Goal: Task Accomplishment & Management: Use online tool/utility

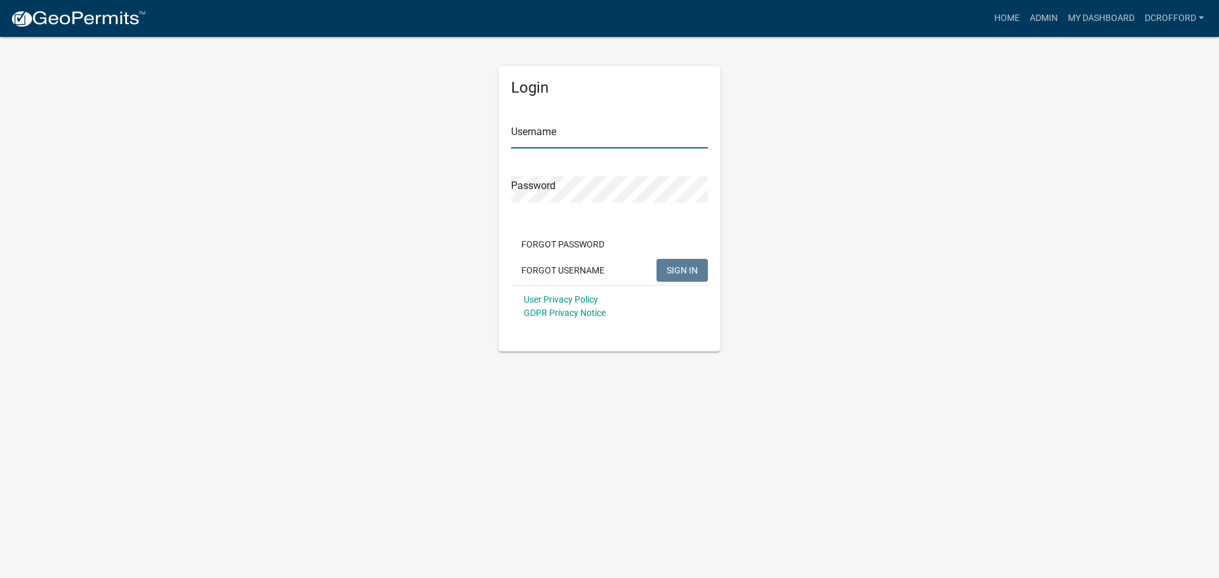
type input "dcrofford"
drag, startPoint x: 694, startPoint y: 273, endPoint x: 741, endPoint y: 258, distance: 49.2
click at [694, 273] on span "SIGN IN" at bounding box center [682, 270] width 31 height 10
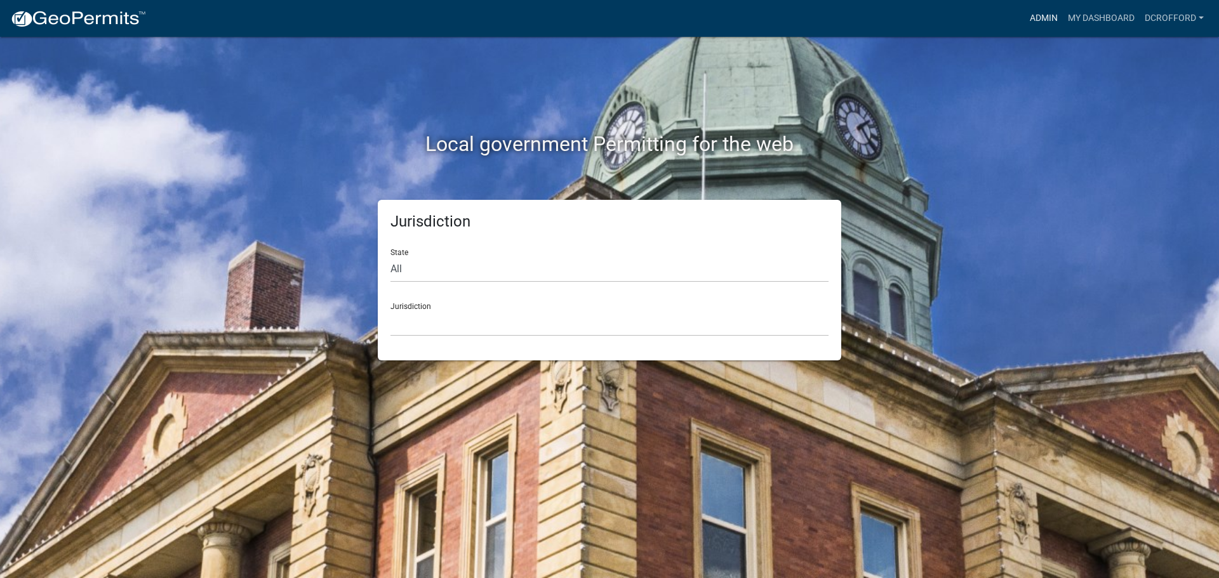
click at [1041, 15] on link "Admin" at bounding box center [1044, 18] width 38 height 24
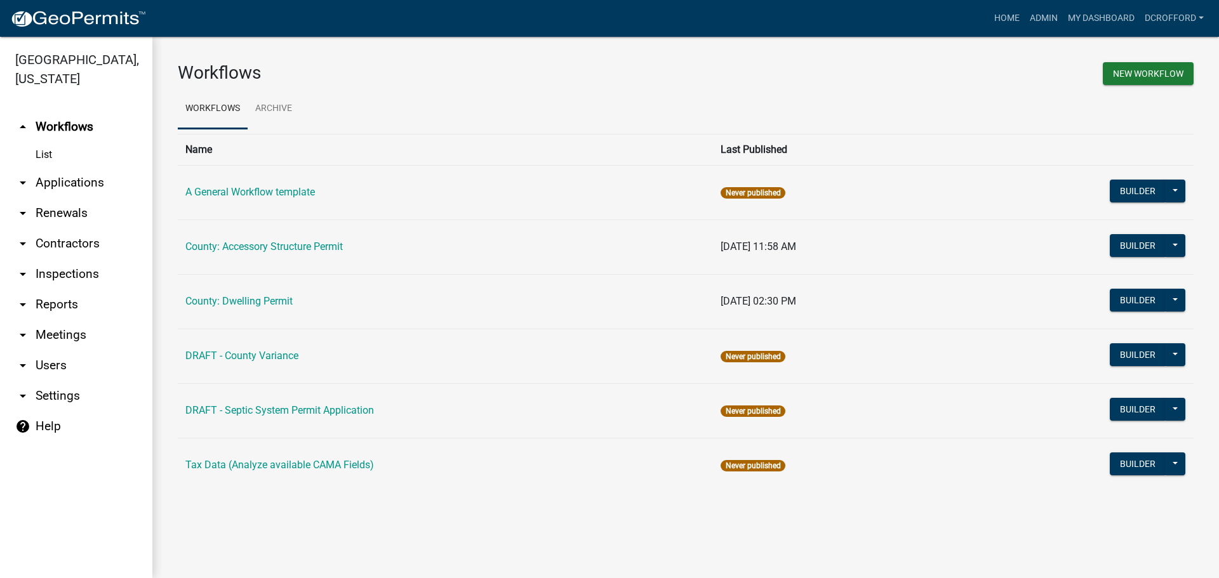
click at [95, 183] on link "arrow_drop_down Applications" at bounding box center [76, 183] width 152 height 30
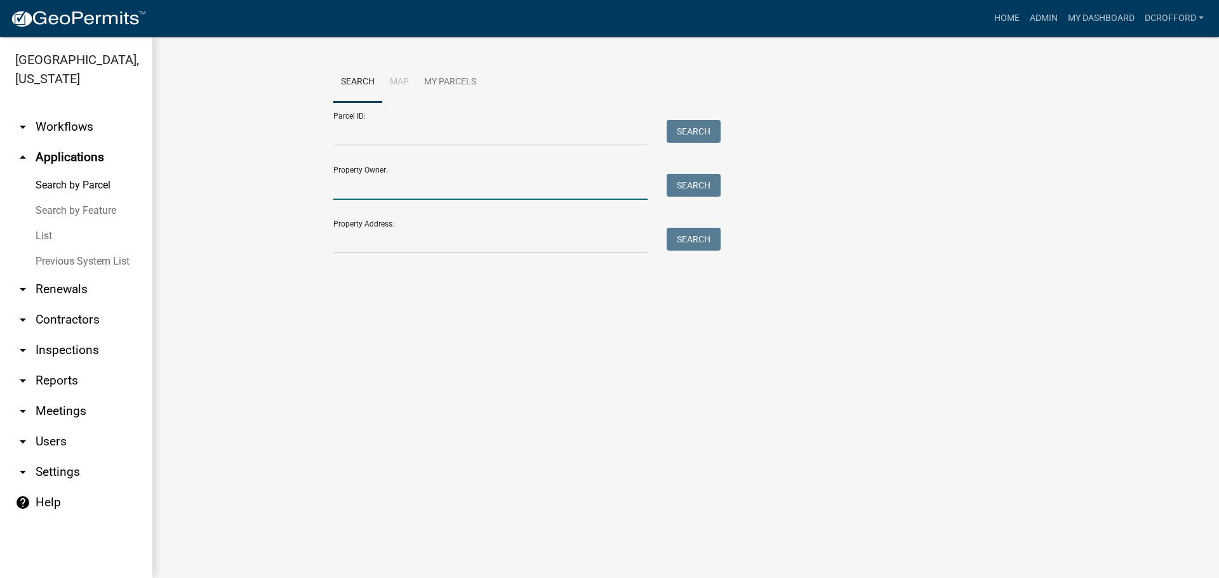
click at [394, 187] on input "Property Owner:" at bounding box center [490, 187] width 314 height 26
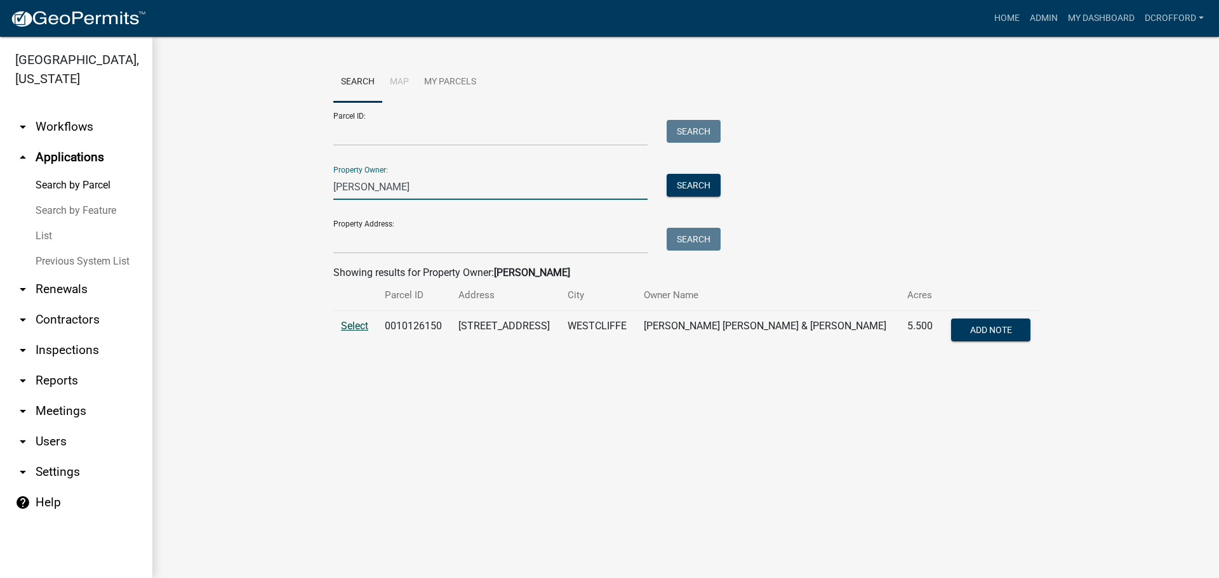
type input "[PERSON_NAME]"
click at [349, 328] on span "Select" at bounding box center [354, 326] width 27 height 12
